Goal: Information Seeking & Learning: Check status

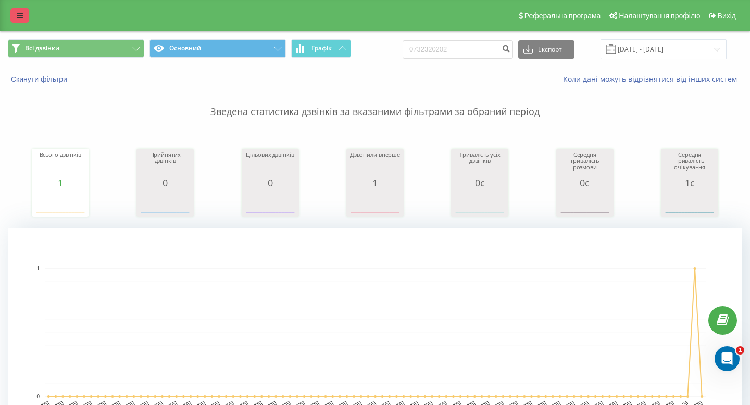
click at [17, 16] on icon at bounding box center [20, 15] width 6 height 7
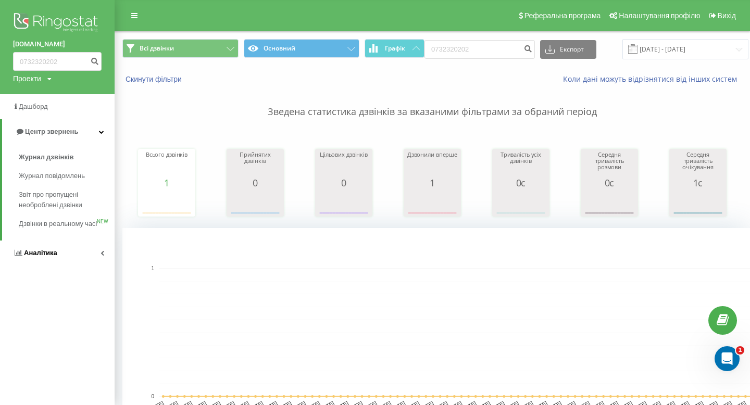
click at [47, 266] on link "Аналiтика" at bounding box center [57, 253] width 115 height 25
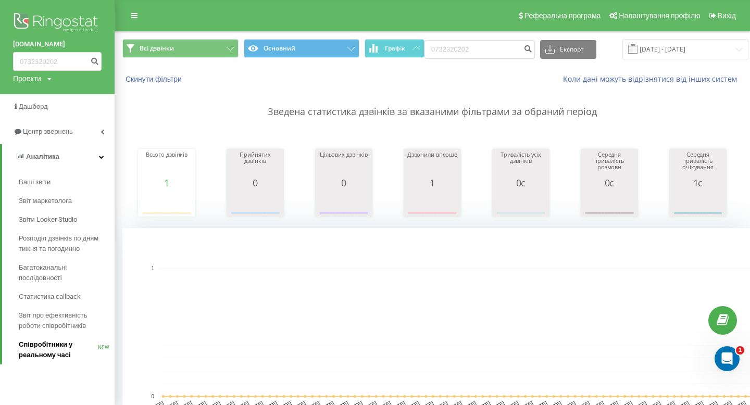
click at [47, 365] on link "Співробітники у реальному часі NEW" at bounding box center [67, 350] width 96 height 29
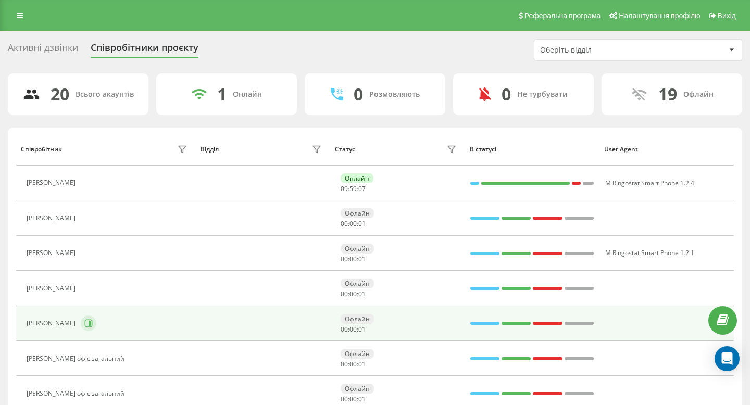
click at [93, 321] on icon at bounding box center [88, 323] width 8 height 8
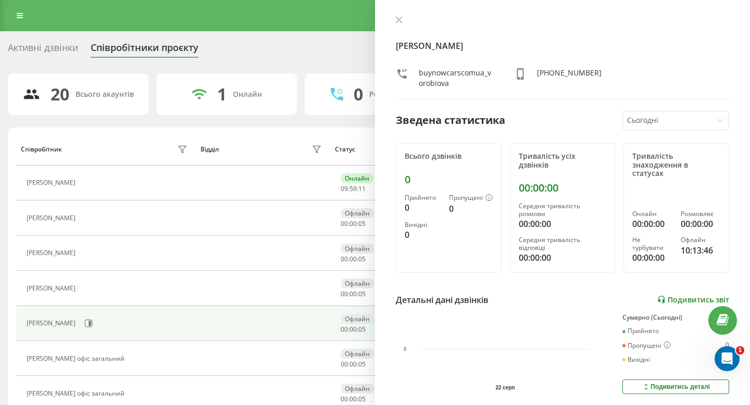
click at [688, 295] on link "Подивитись звіт" at bounding box center [694, 299] width 72 height 9
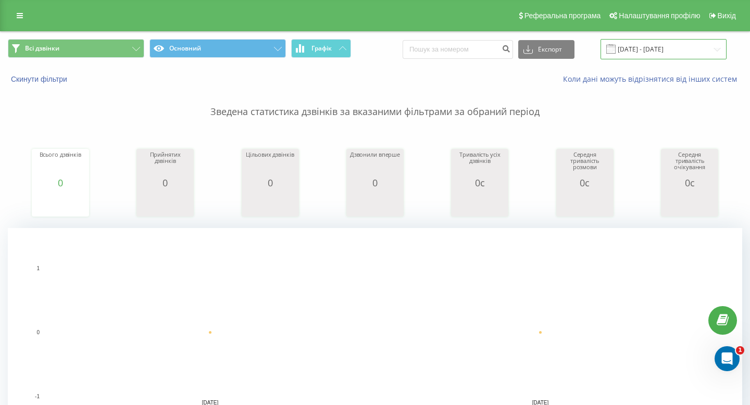
click at [650, 48] on input "[DATE] - [DATE]" at bounding box center [664, 49] width 126 height 20
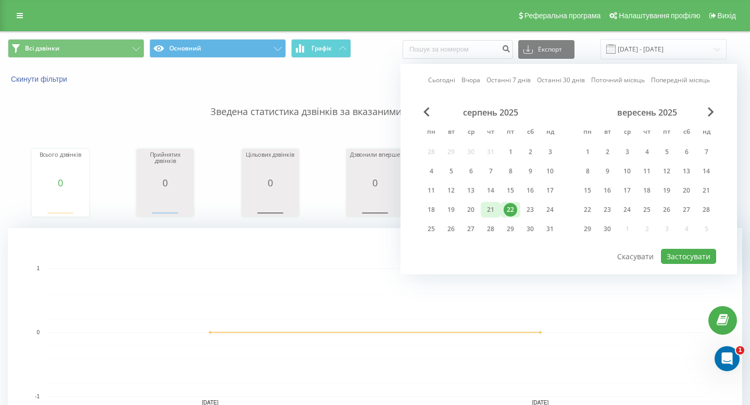
click at [495, 213] on div "21" at bounding box center [491, 210] width 14 height 14
click at [690, 261] on button "Застосувати" at bounding box center [688, 256] width 55 height 15
type input "21.08.2025 - 21.08.2025"
